Goal: Task Accomplishment & Management: Use online tool/utility

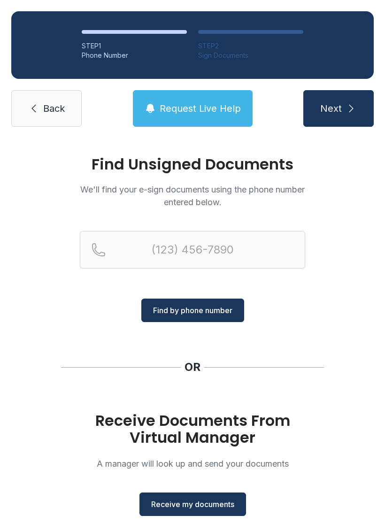
click at [193, 502] on span "Receive my documents" at bounding box center [192, 504] width 83 height 11
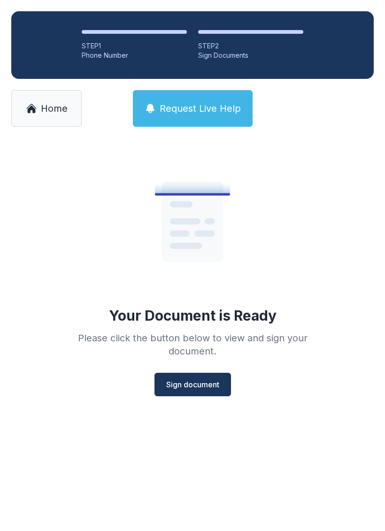
click at [198, 384] on span "Sign document" at bounding box center [192, 384] width 53 height 11
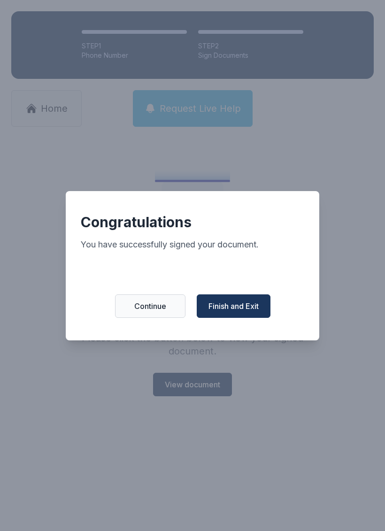
click at [227, 312] on span "Finish and Exit" at bounding box center [234, 306] width 50 height 11
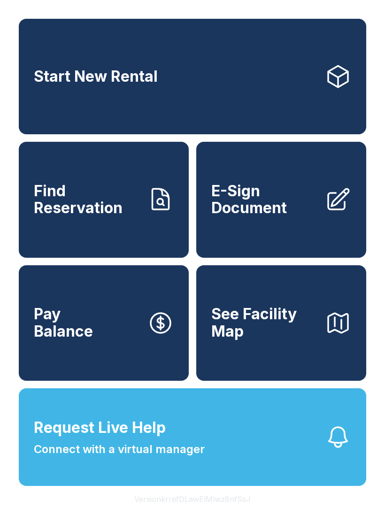
click at [283, 209] on span "E-Sign Document" at bounding box center [264, 200] width 106 height 34
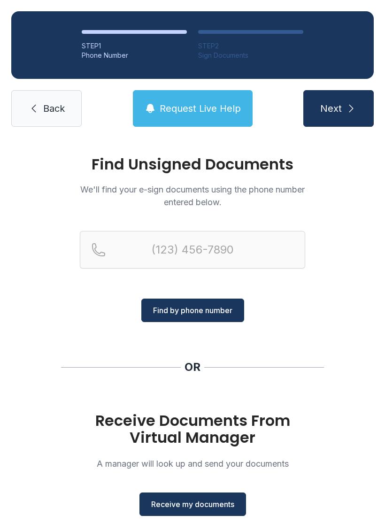
click at [197, 504] on span "Receive my documents" at bounding box center [192, 504] width 83 height 11
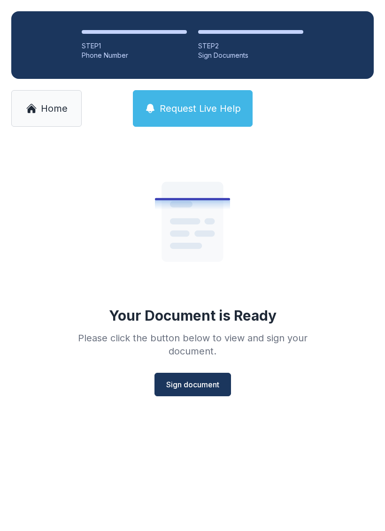
click at [200, 385] on span "Sign document" at bounding box center [192, 384] width 53 height 11
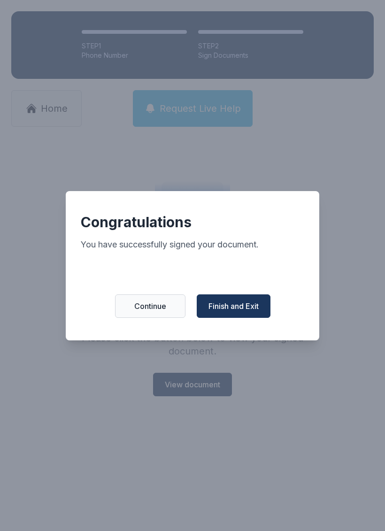
click at [239, 309] on span "Finish and Exit" at bounding box center [234, 306] width 50 height 11
